Goal: Book appointment/travel/reservation

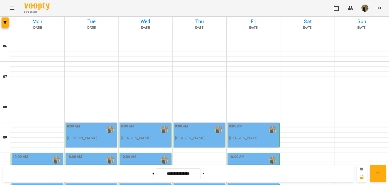
scroll to position [101, 0]
click at [152, 171] on button at bounding box center [152, 173] width 1 height 11
type input "**********"
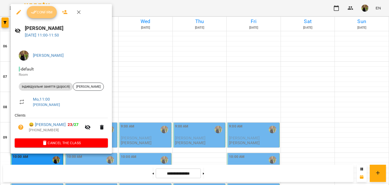
click at [52, 13] on span "Confirm" at bounding box center [42, 12] width 22 height 6
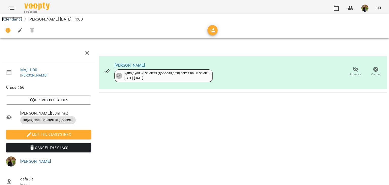
click at [21, 17] on link "Attendance" at bounding box center [12, 19] width 21 height 5
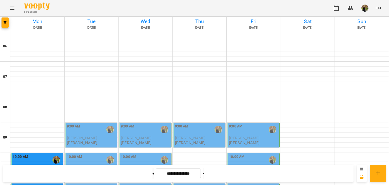
scroll to position [101, 0]
click at [152, 173] on button at bounding box center [152, 173] width 1 height 11
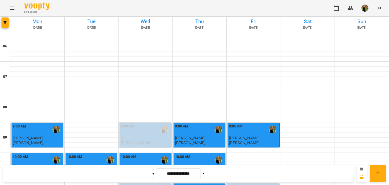
scroll to position [152, 0]
click at [204, 171] on button at bounding box center [203, 173] width 1 height 11
type input "**********"
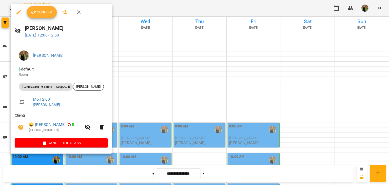
click at [49, 12] on span "Confirm" at bounding box center [42, 12] width 22 height 6
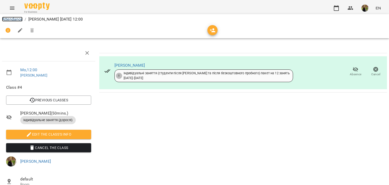
click at [13, 17] on link "Attendance" at bounding box center [12, 19] width 21 height 5
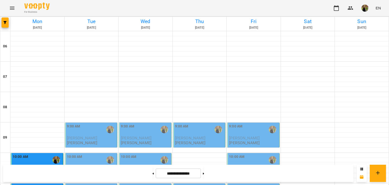
scroll to position [152, 0]
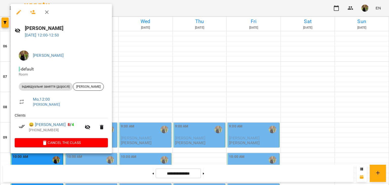
click at [51, 13] on button "button" at bounding box center [47, 12] width 12 height 12
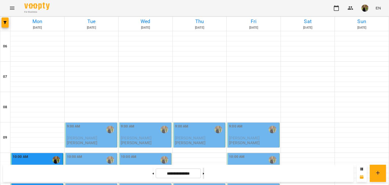
click at [204, 172] on icon at bounding box center [203, 173] width 1 height 2
type input "**********"
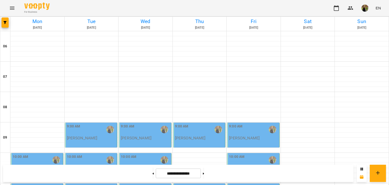
scroll to position [101, 0]
